Goal: Task Accomplishment & Management: Manage account settings

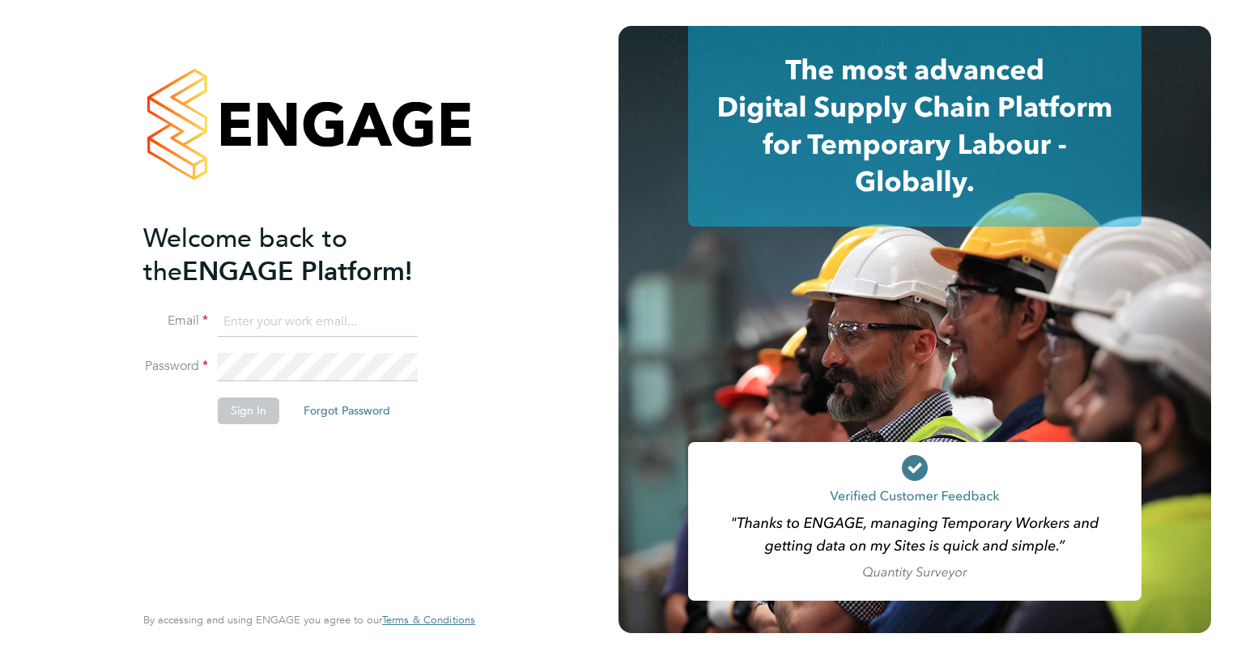
type input "simon.nichols@vistry.co.uk"
click at [240, 411] on button "Sign In" at bounding box center [249, 410] width 62 height 26
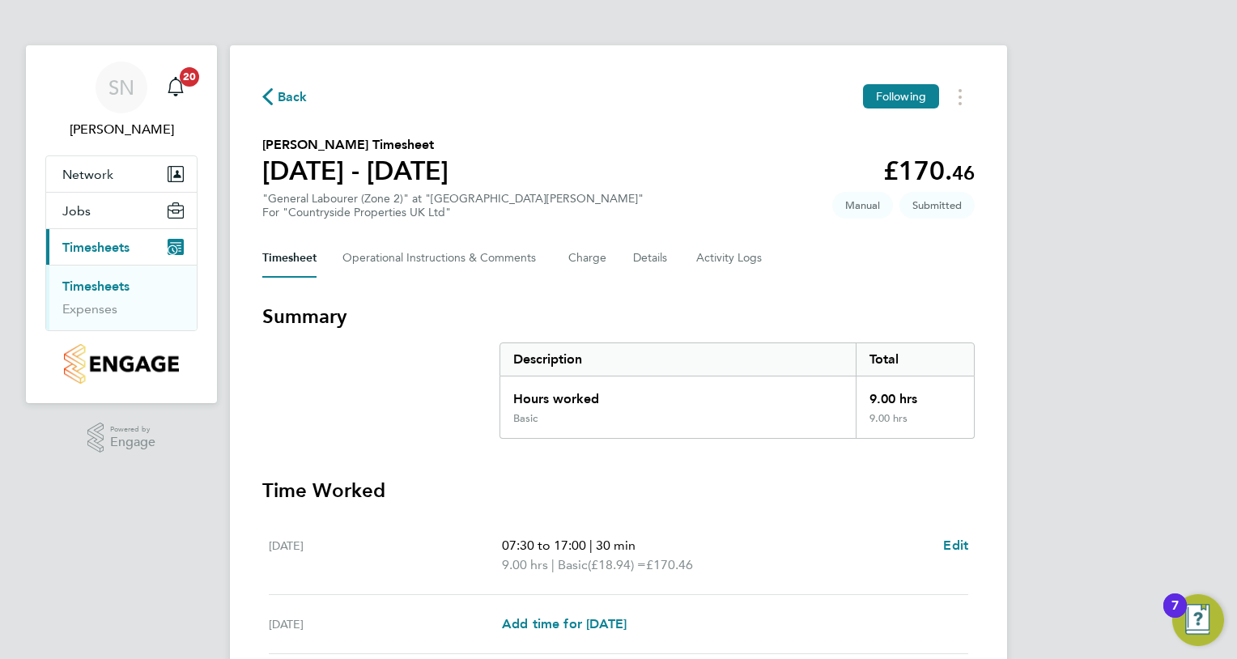
click at [790, 500] on h3 "Time Worked" at bounding box center [618, 491] width 712 height 26
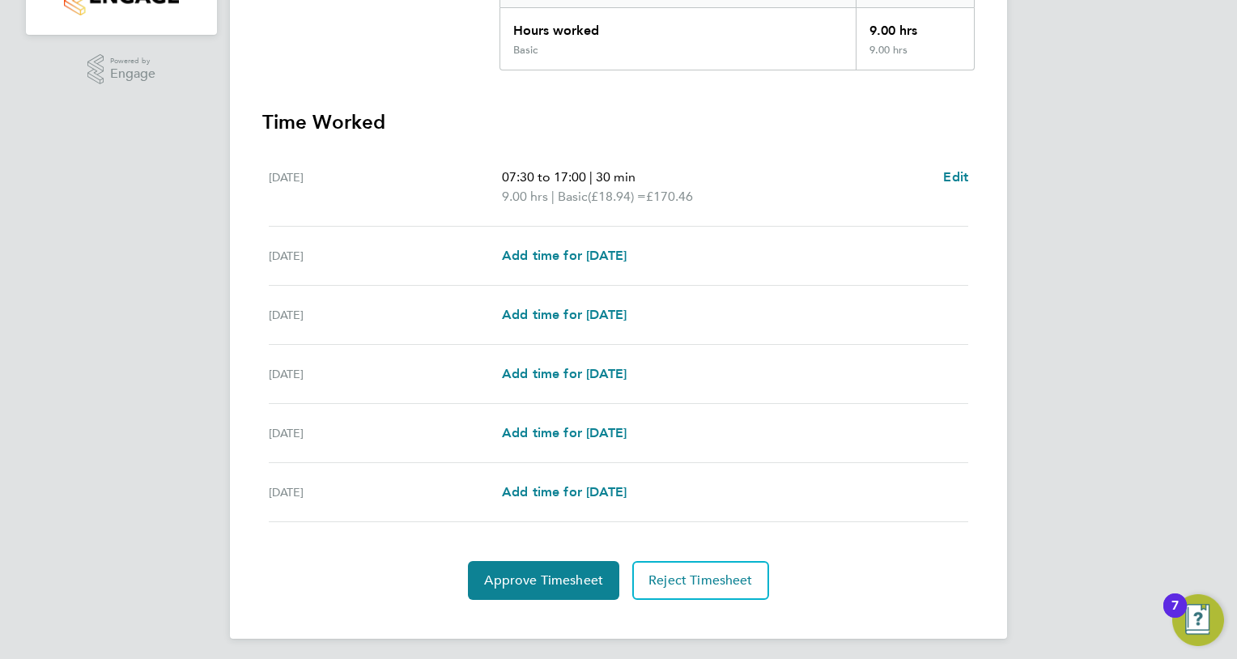
scroll to position [372, 0]
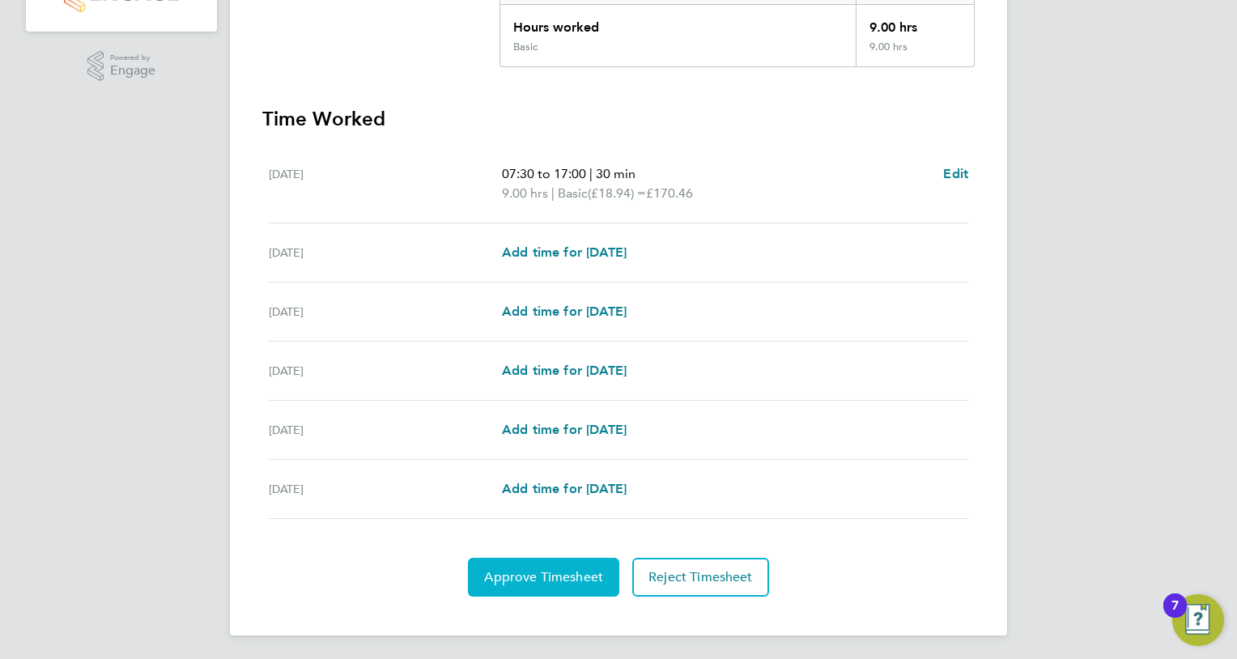
click at [516, 576] on span "Approve Timesheet" at bounding box center [543, 577] width 119 height 16
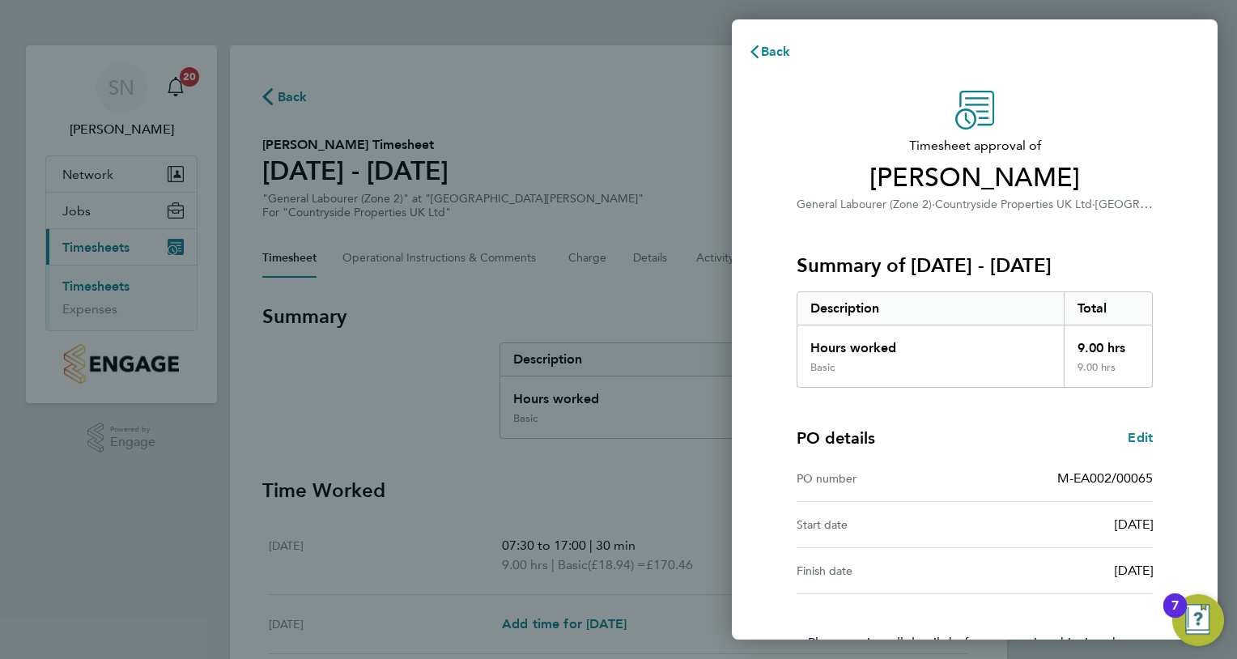
click at [968, 425] on div "PO details Edit PO number M-EA002/00065 Start date [DATE] Finish date [DATE]" at bounding box center [975, 491] width 356 height 206
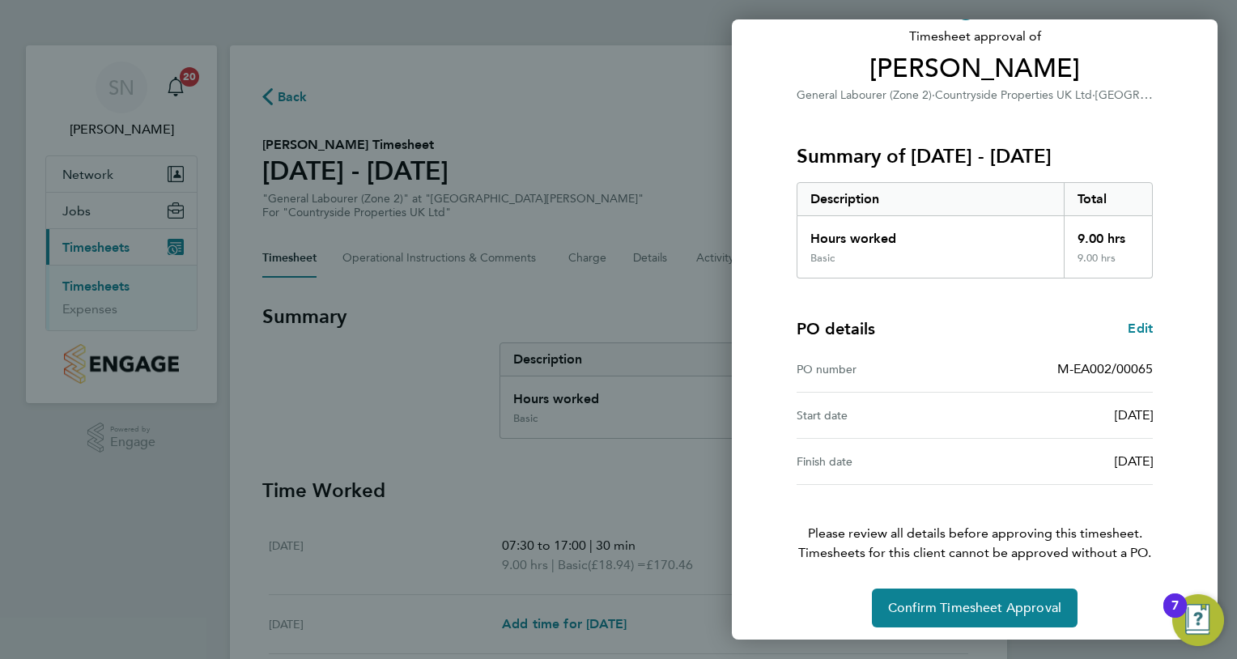
scroll to position [115, 0]
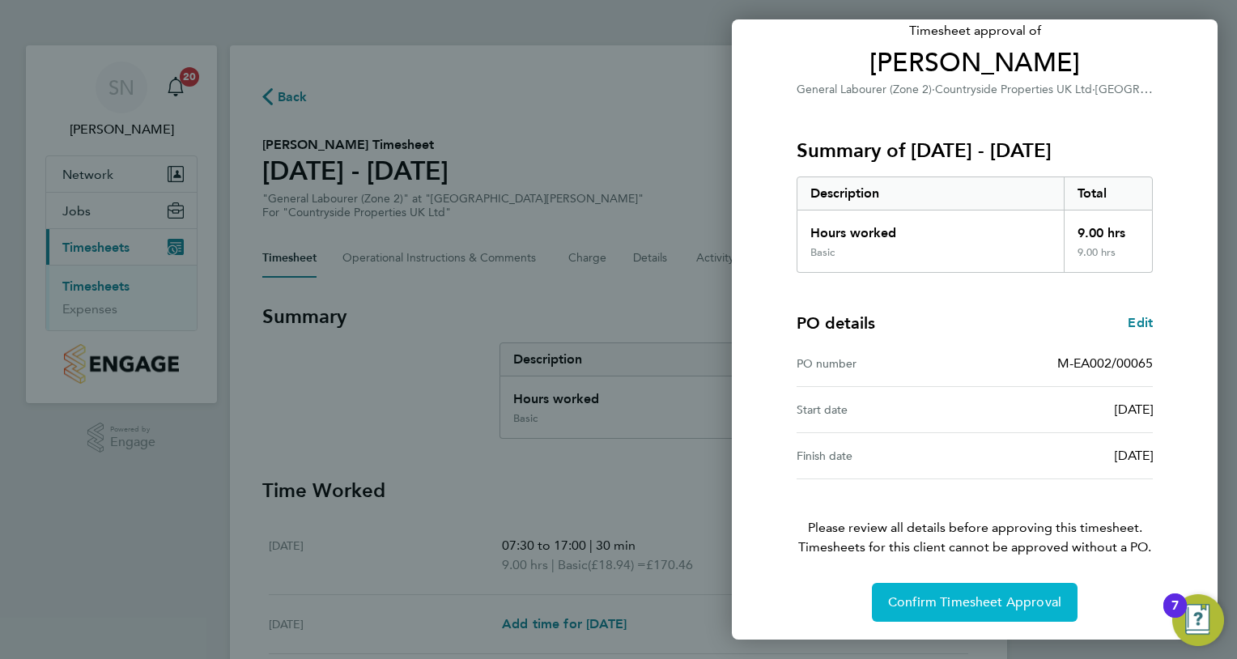
click at [948, 588] on button "Confirm Timesheet Approval" at bounding box center [975, 602] width 206 height 39
